Goal: Information Seeking & Learning: Learn about a topic

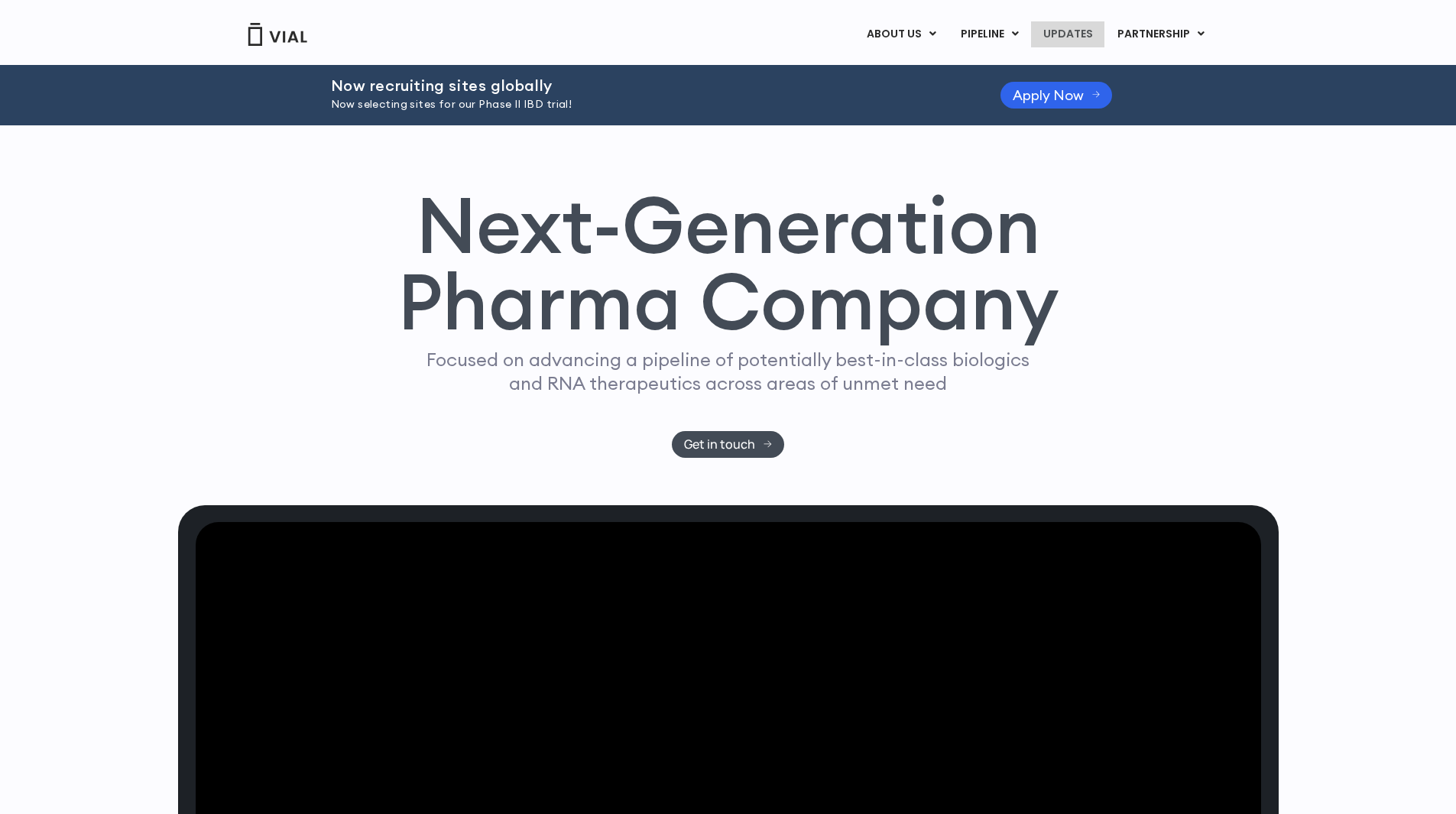
click at [1054, 42] on link "UPDATES" at bounding box center [1067, 34] width 74 height 26
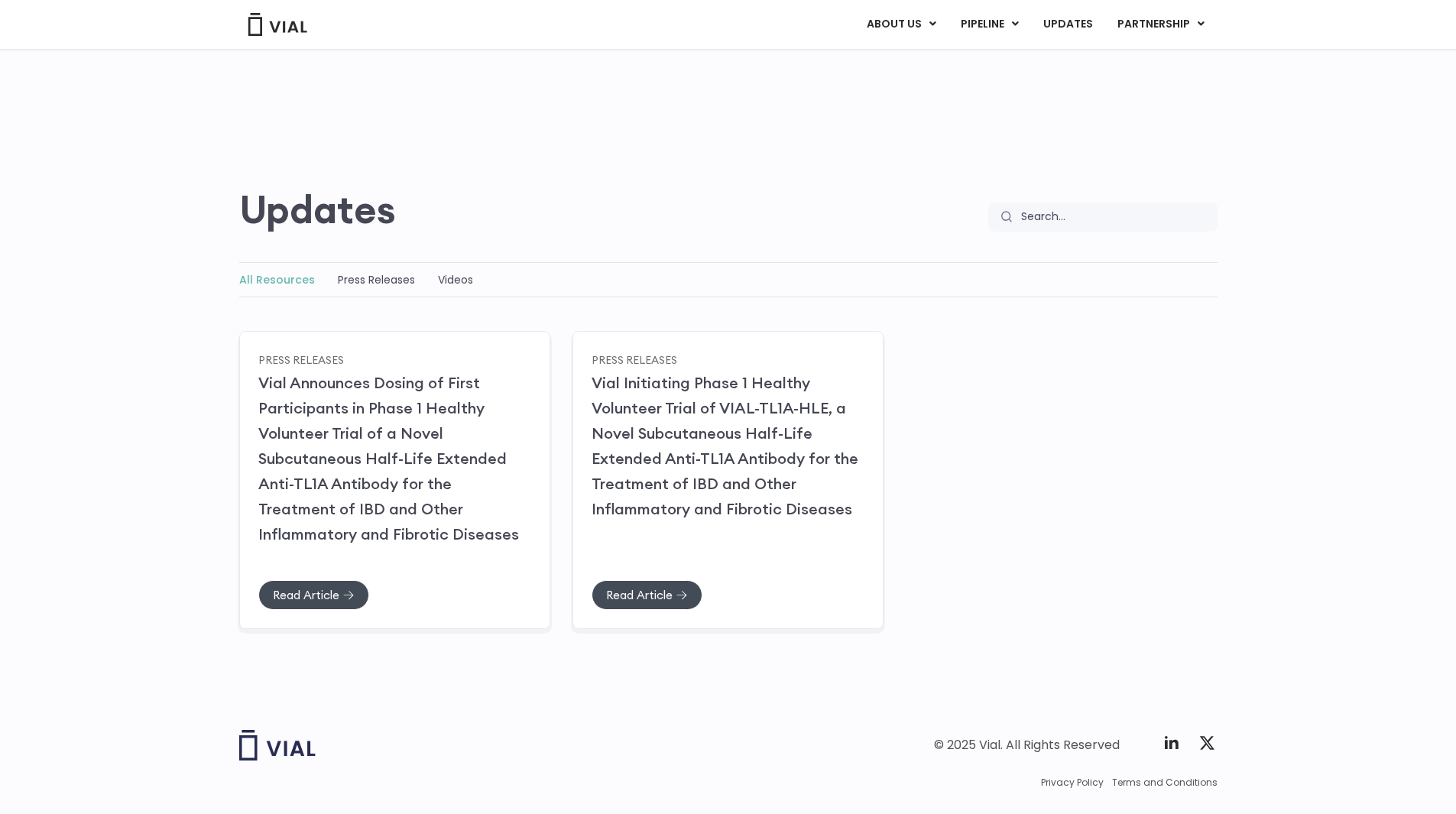
scroll to position [36, 0]
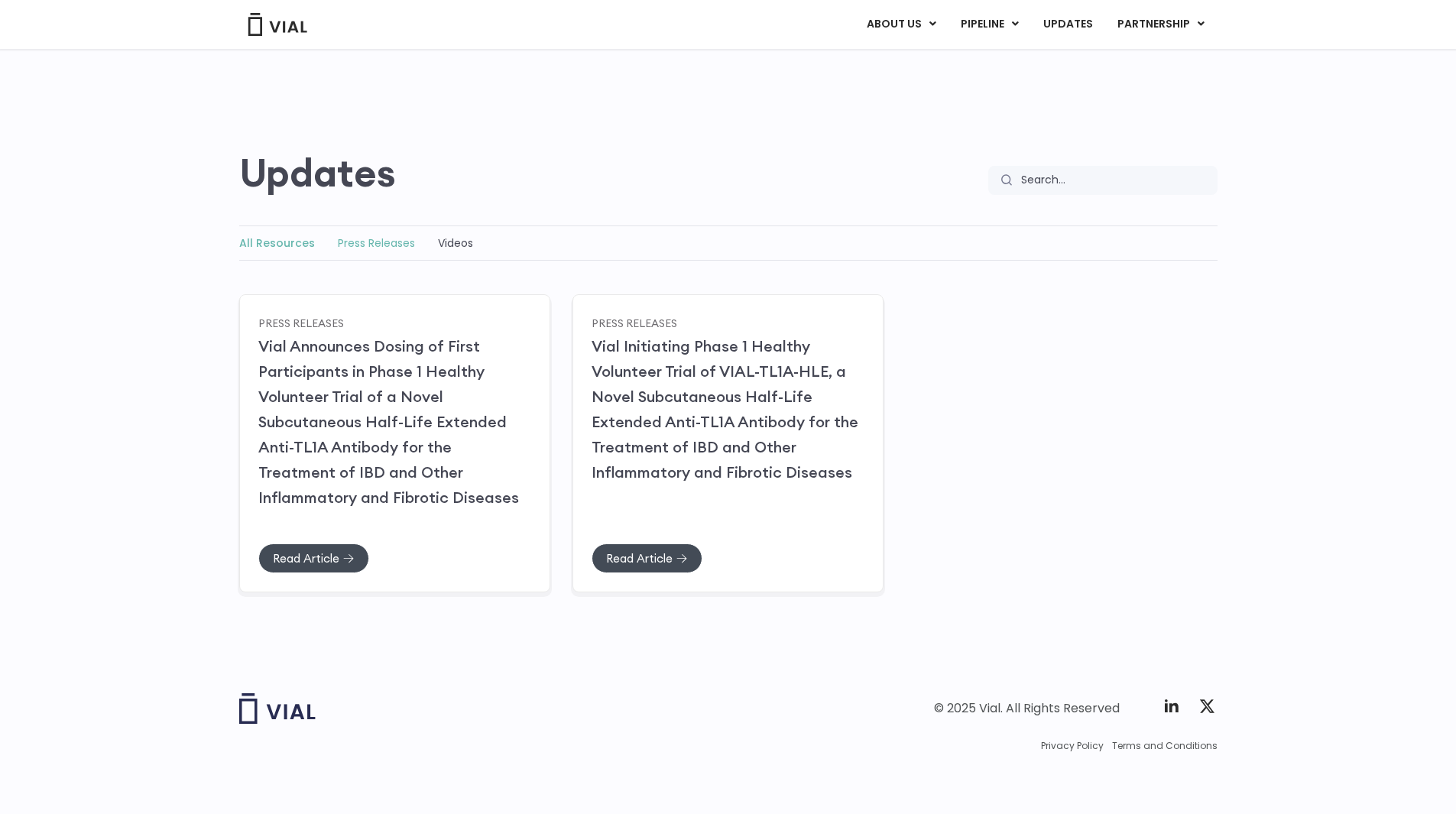
click at [390, 250] on link "Press Releases" at bounding box center [376, 243] width 77 height 15
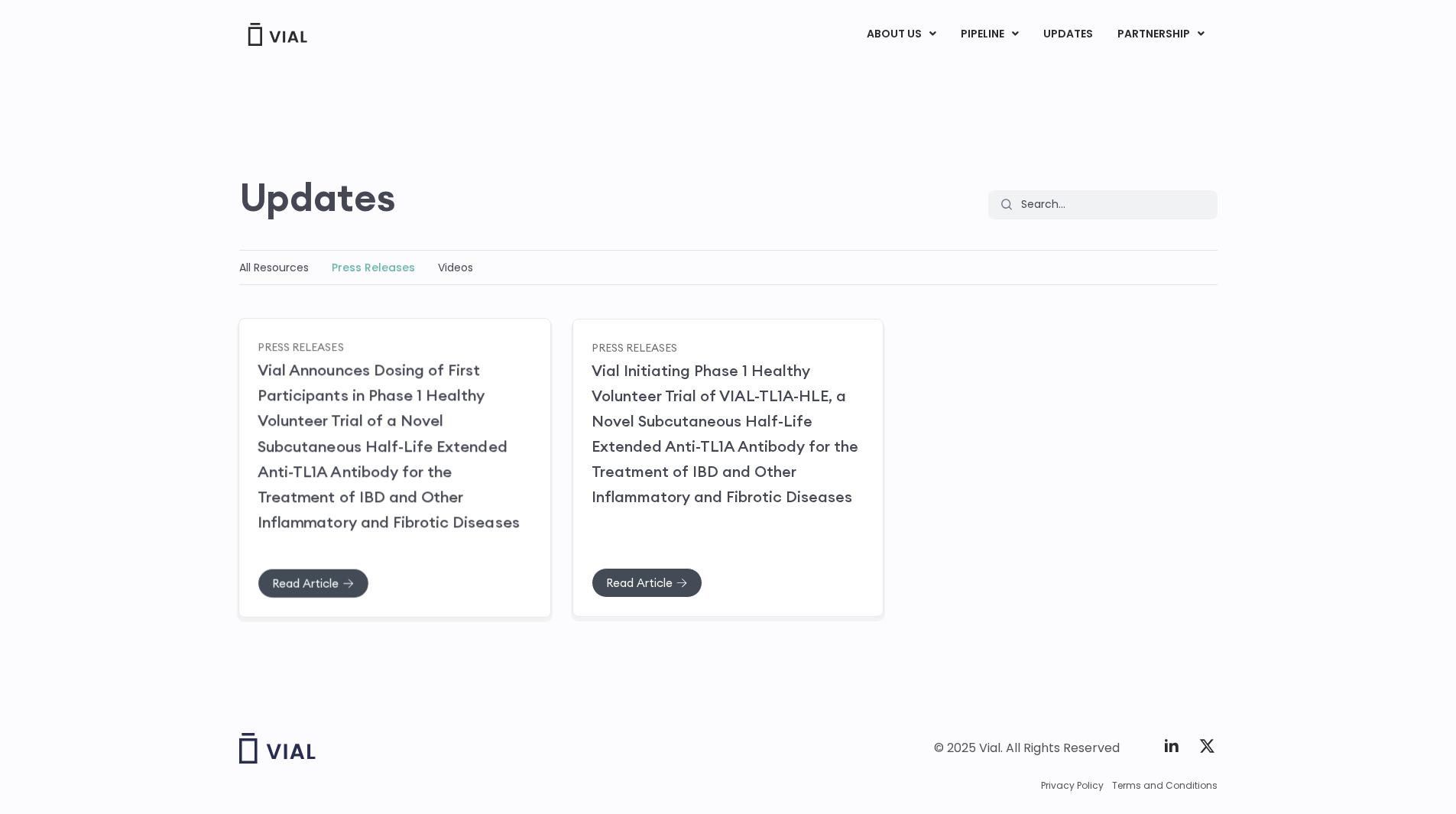
click at [385, 500] on link "Vial Announces Dosing of First Participants in Phase 1 Healthy Volunteer Trial …" at bounding box center [389, 445] width 262 height 171
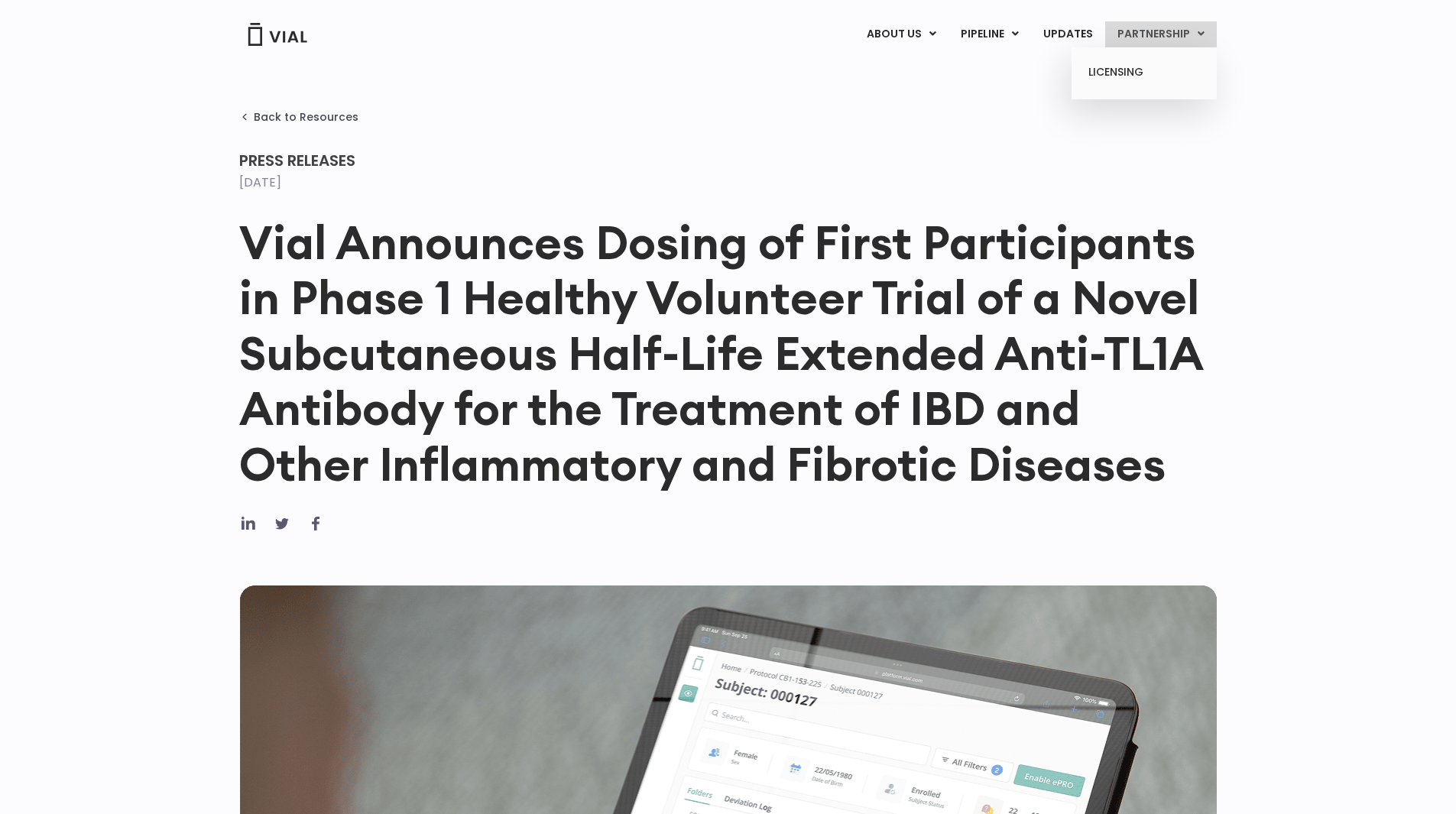
click at [1176, 34] on link "PARTNERSHIP" at bounding box center [1161, 34] width 112 height 26
click at [1131, 74] on link "LICENSING" at bounding box center [1143, 73] width 134 height 24
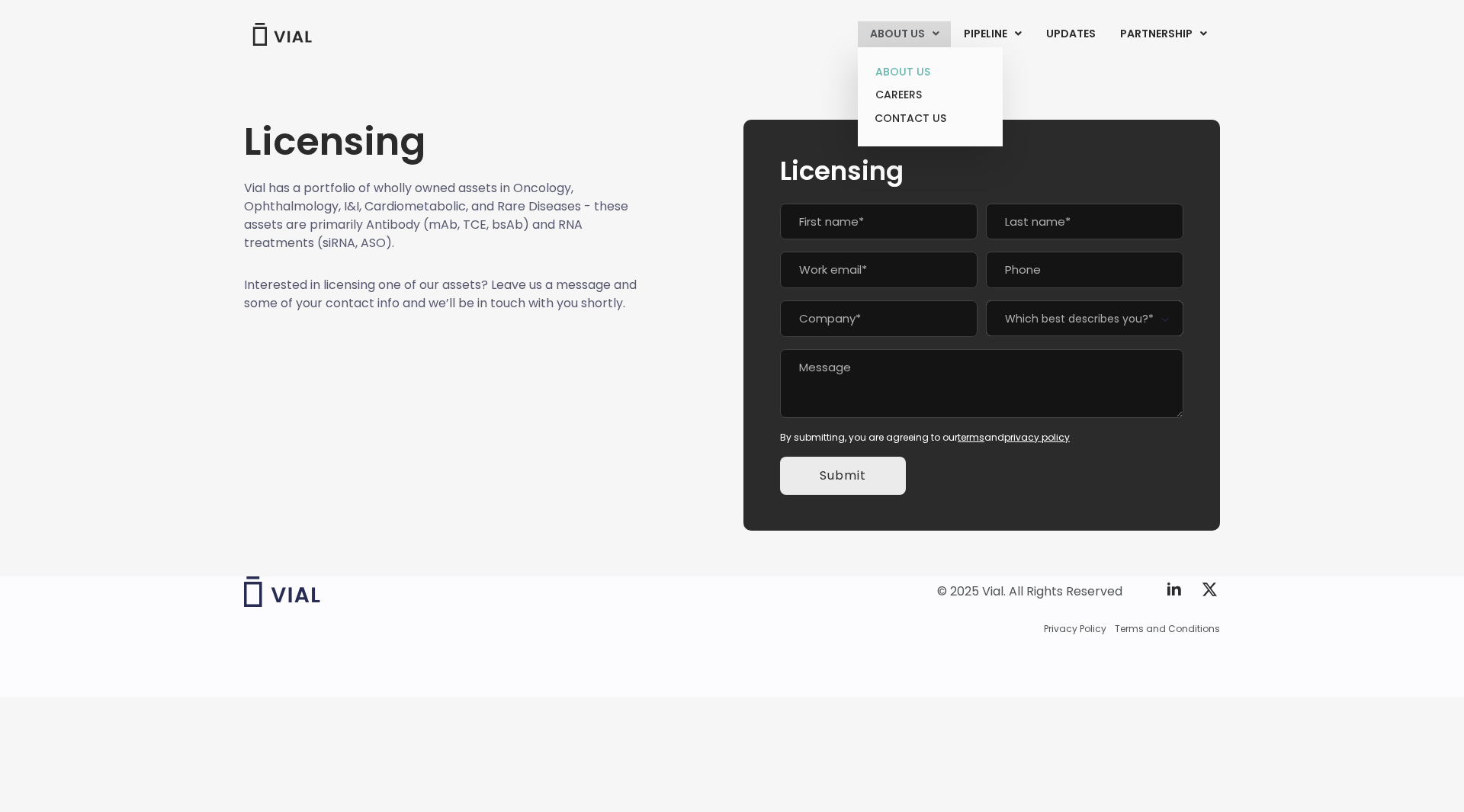
click at [928, 64] on link "ABOUT US" at bounding box center [929, 72] width 133 height 23
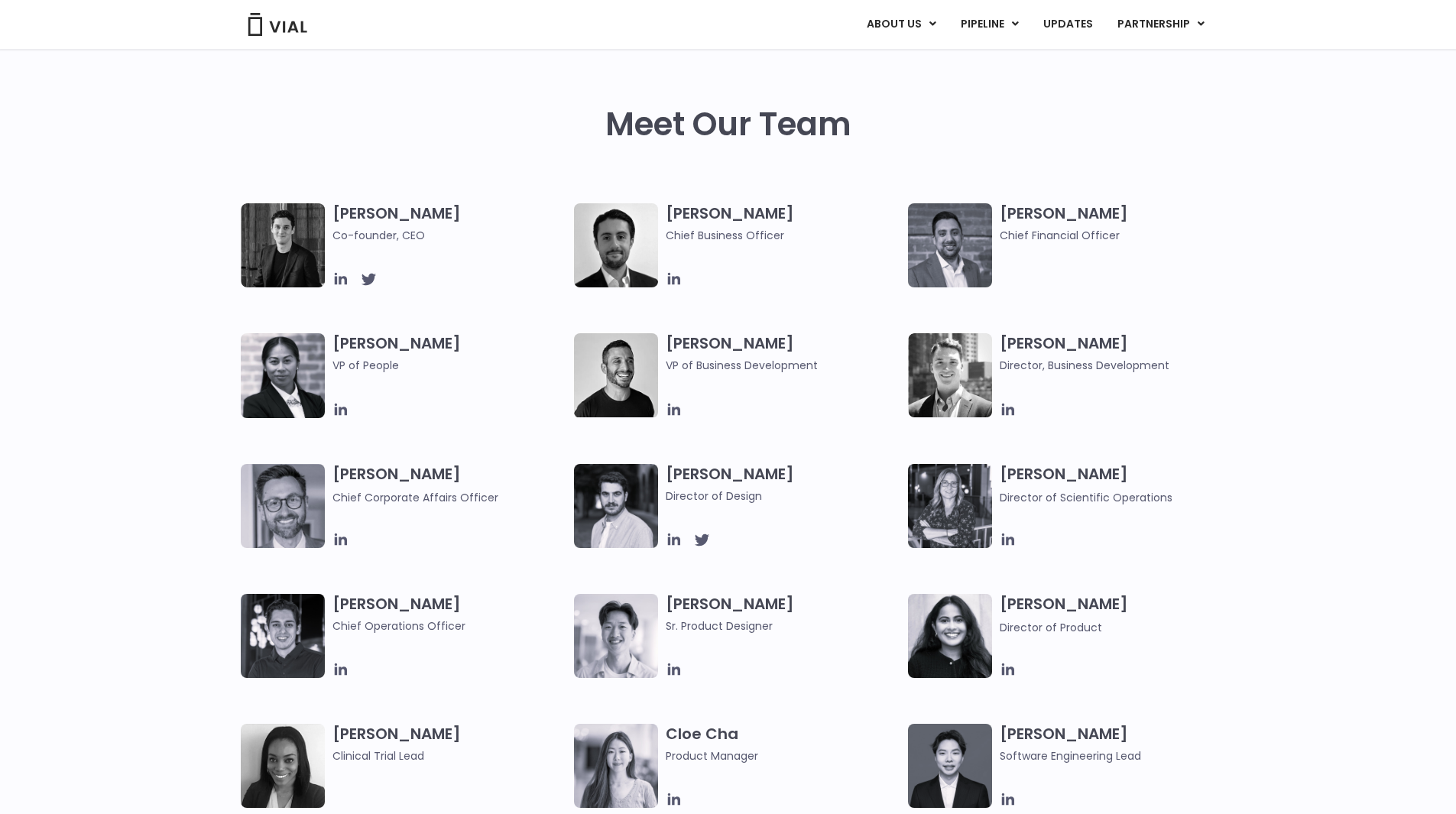
scroll to position [535, 0]
